Goal: Find specific page/section: Find specific page/section

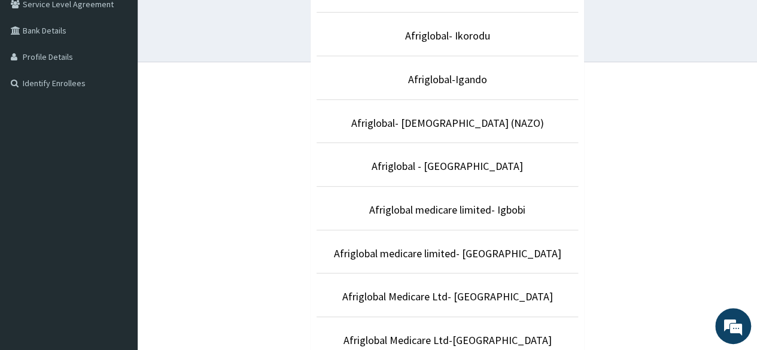
scroll to position [265, 0]
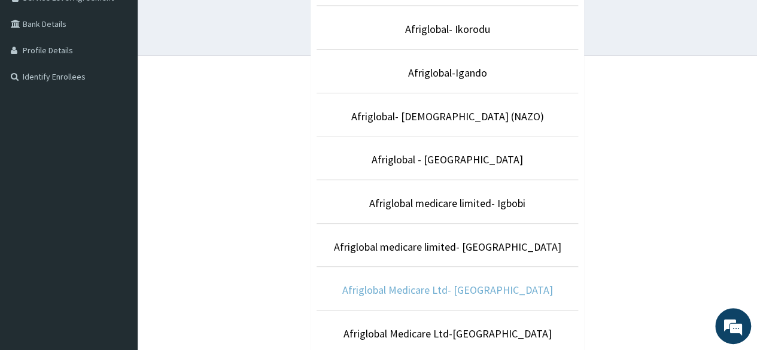
click at [502, 288] on link "Afriglobal Medicare Ltd- [GEOGRAPHIC_DATA]" at bounding box center [447, 290] width 211 height 14
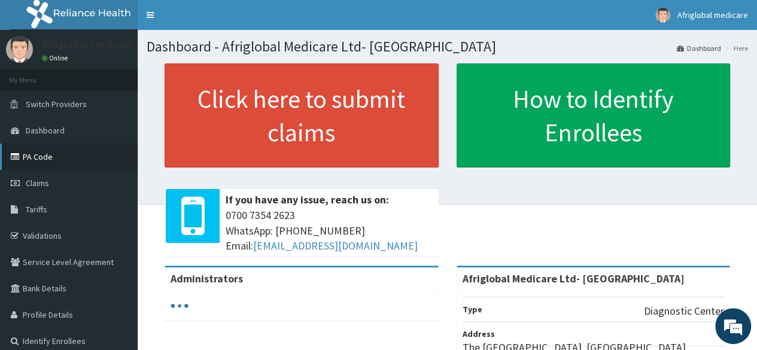
click at [65, 160] on link "PA Code" at bounding box center [69, 157] width 138 height 26
